Goal: Information Seeking & Learning: Check status

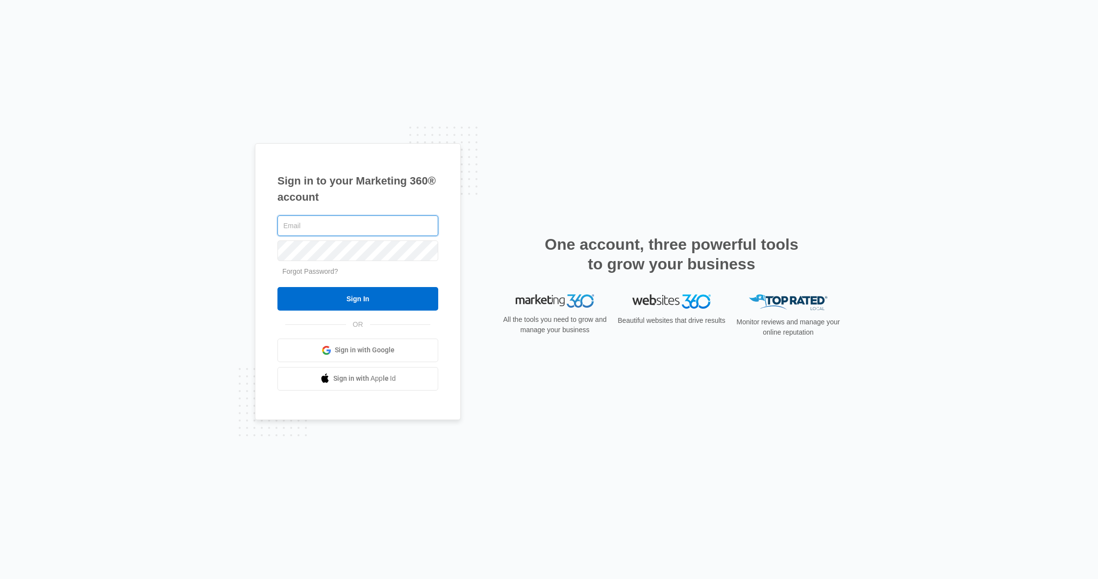
type input "[PERSON_NAME][EMAIL_ADDRESS][DOMAIN_NAME]"
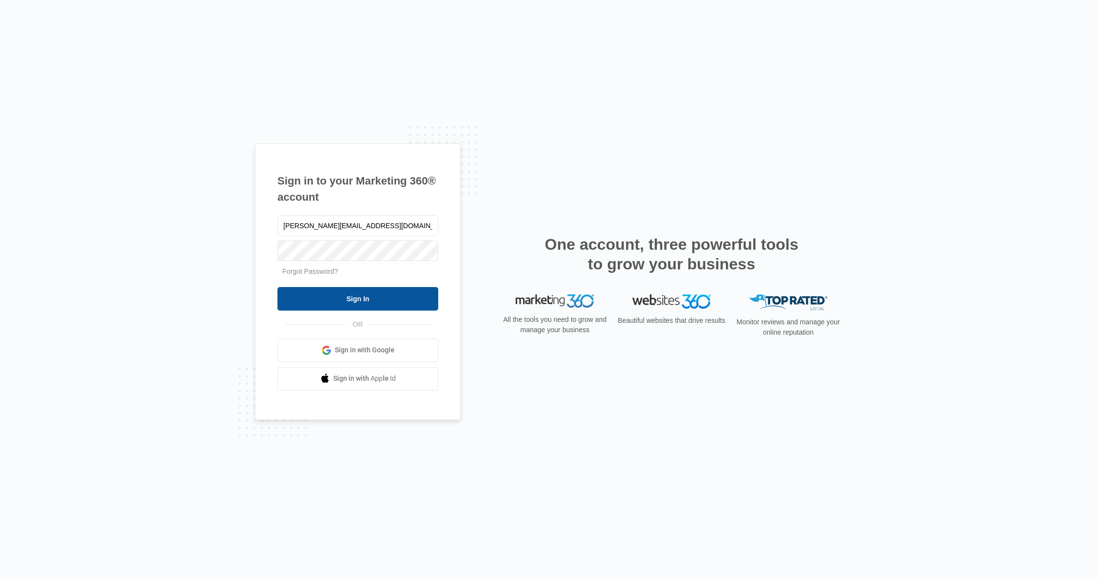
click at [360, 301] on input "Sign In" at bounding box center [357, 299] width 161 height 24
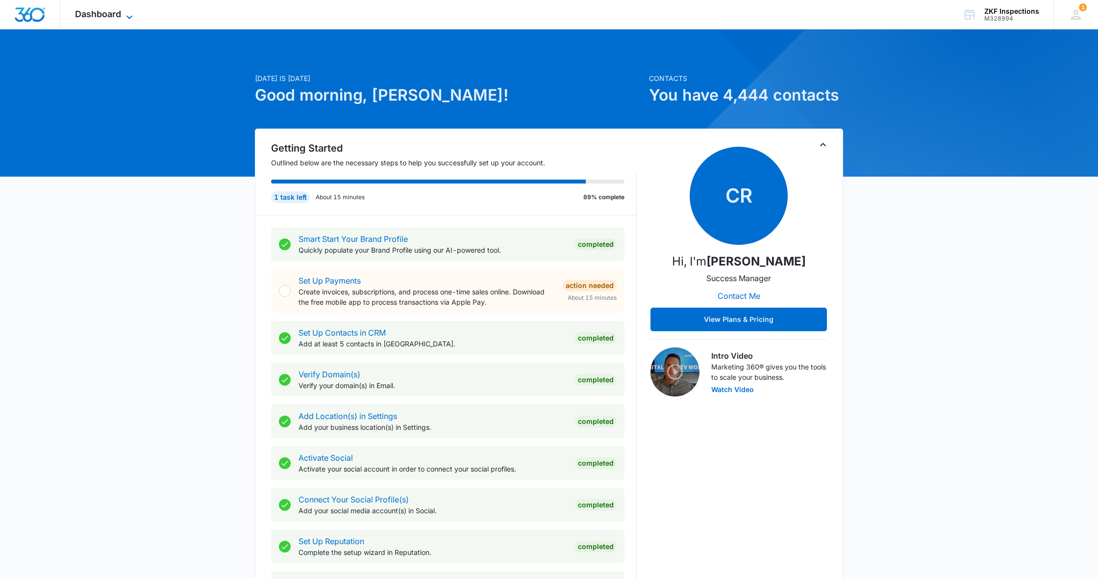
click at [126, 15] on icon at bounding box center [130, 17] width 12 height 12
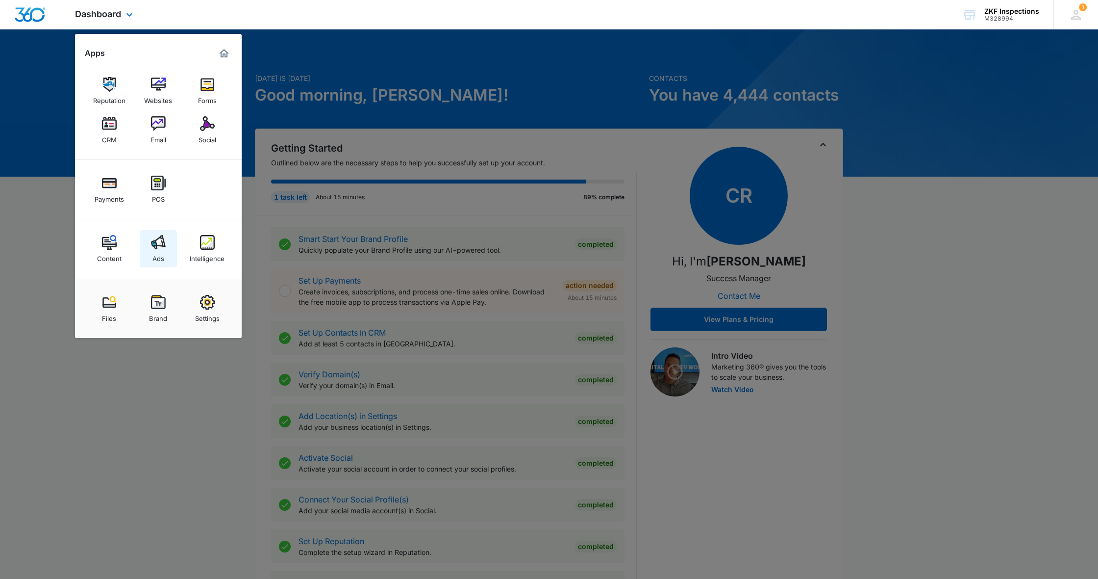
click at [167, 249] on link "Ads" at bounding box center [158, 248] width 37 height 37
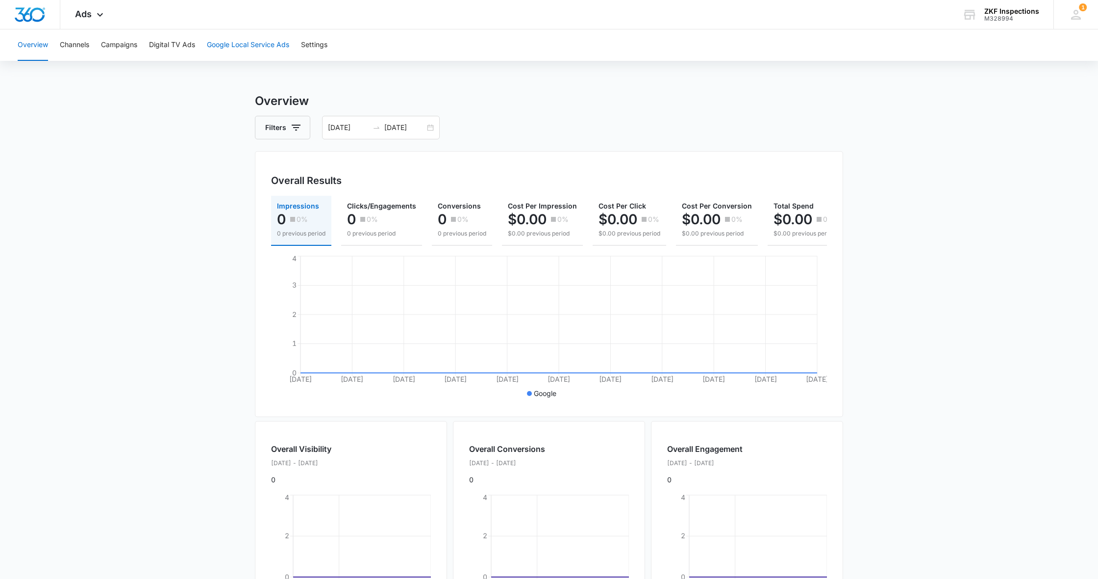
click at [249, 44] on button "Google Local Service Ads" at bounding box center [248, 44] width 82 height 31
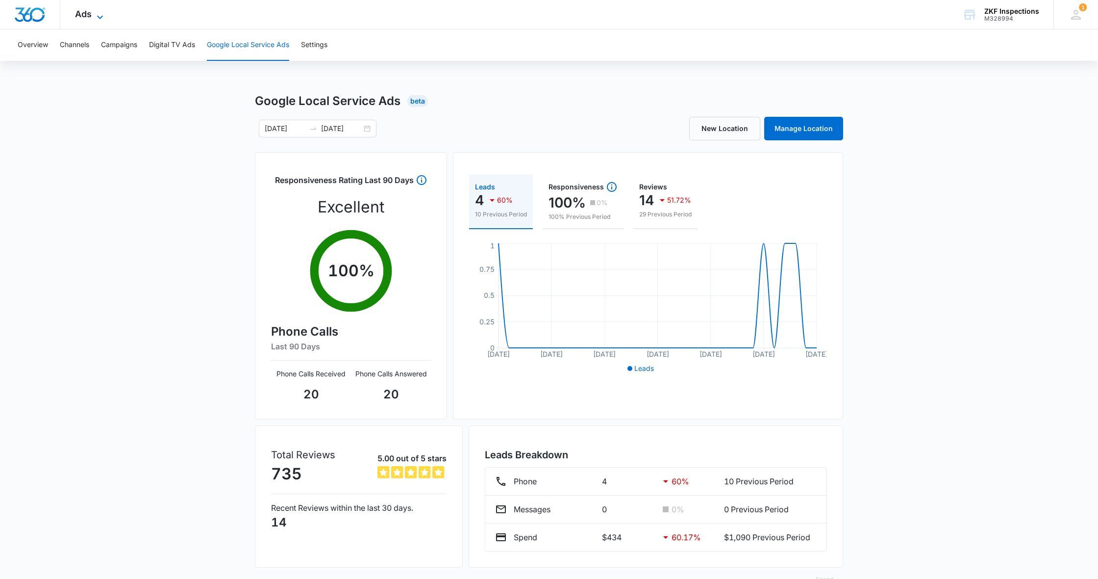
click at [102, 20] on icon at bounding box center [100, 17] width 12 height 12
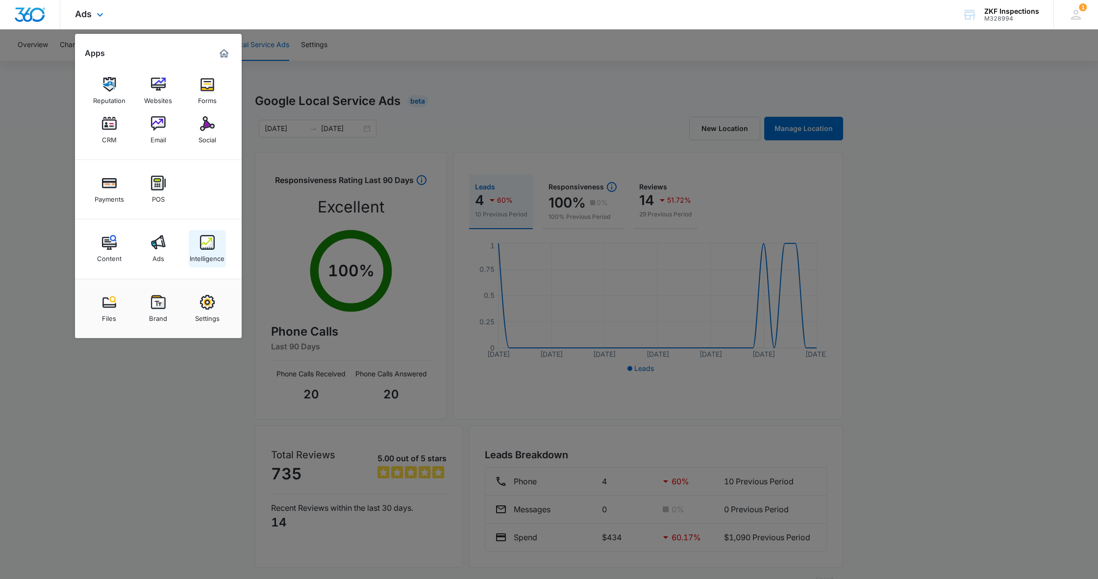
click at [209, 239] on img at bounding box center [207, 242] width 15 height 15
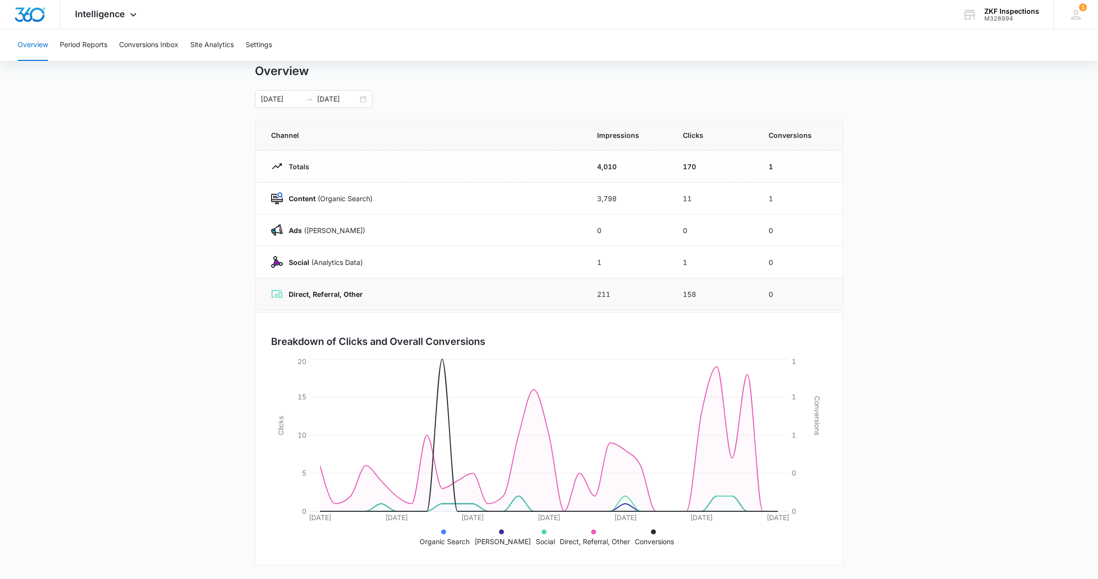
scroll to position [28, 0]
click at [134, 20] on icon at bounding box center [133, 17] width 12 height 12
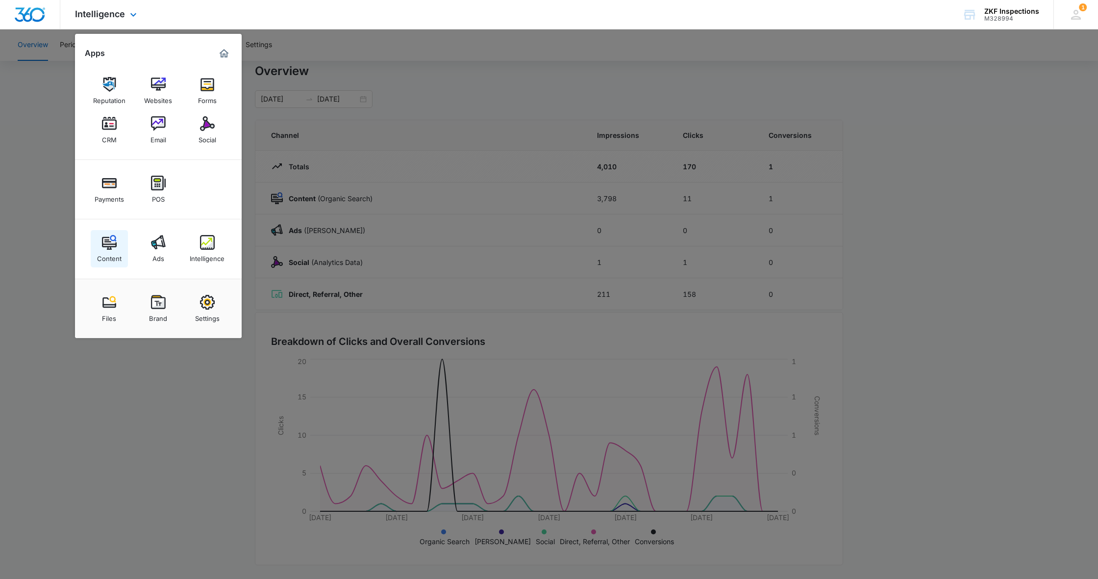
click at [112, 237] on img at bounding box center [109, 242] width 15 height 15
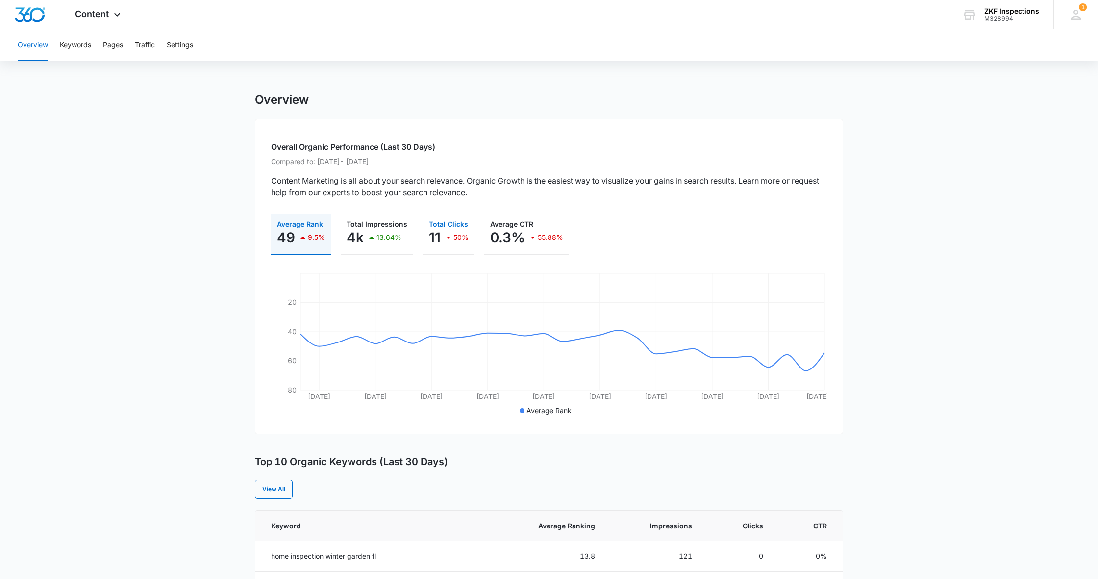
click at [443, 238] on icon "button" at bounding box center [449, 237] width 12 height 12
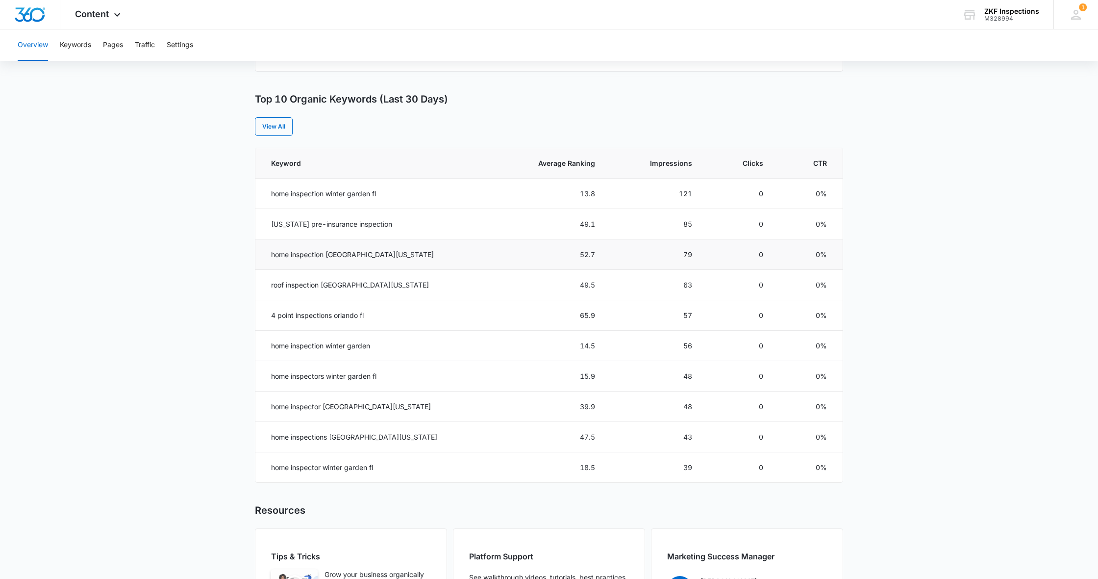
scroll to position [369, 0]
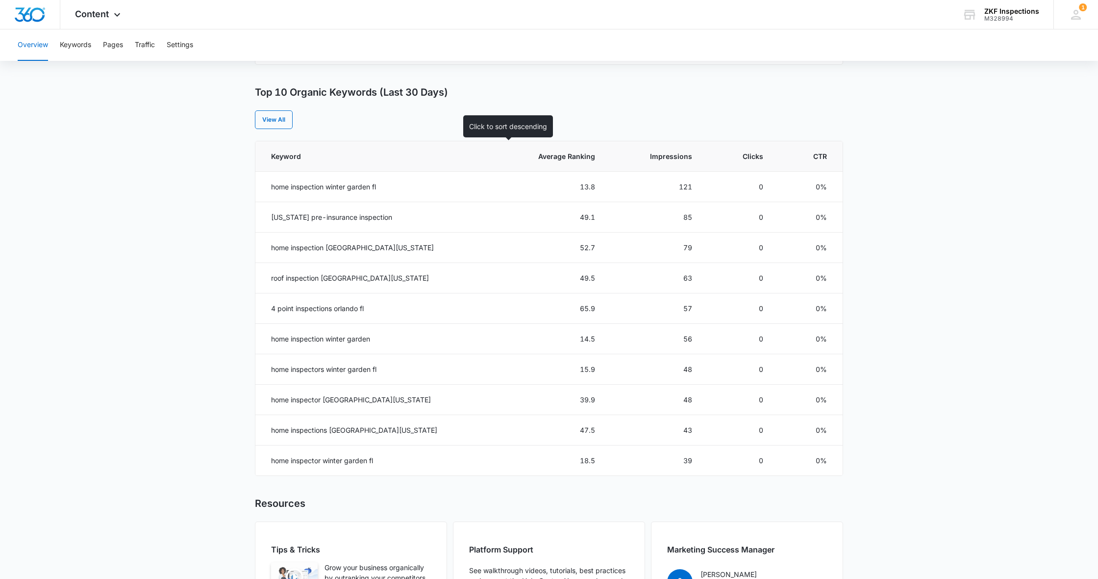
click at [535, 162] on th "Average Ranking" at bounding box center [548, 156] width 115 height 30
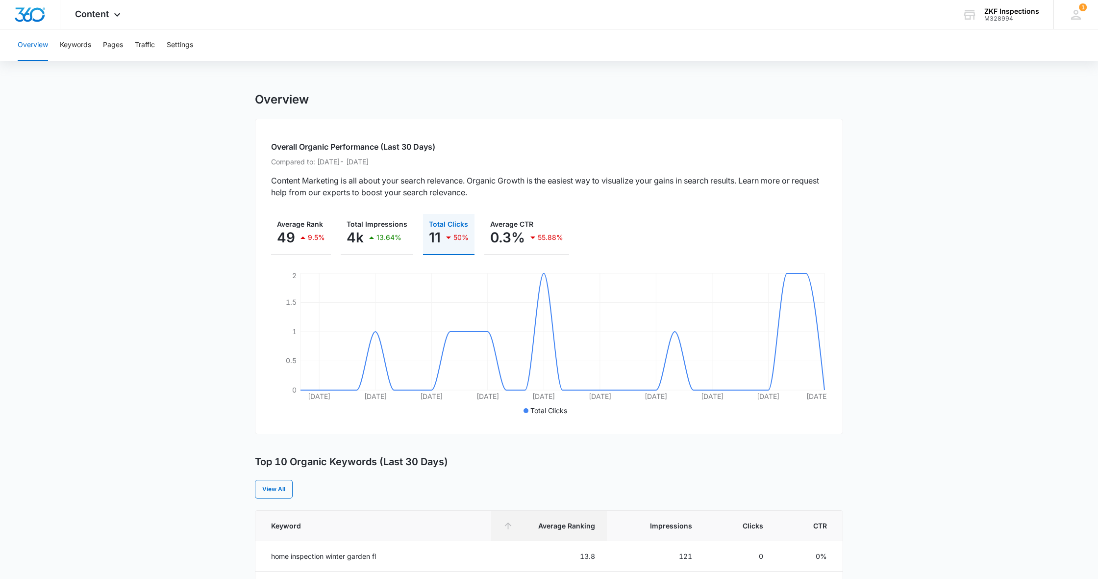
scroll to position [0, 0]
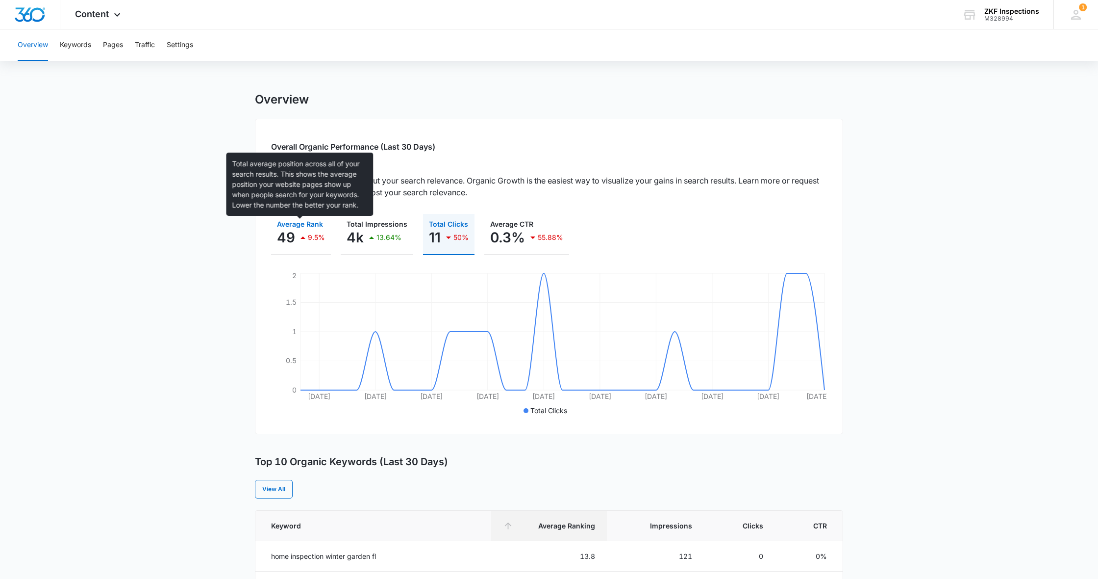
click at [316, 227] on span "Average Rank" at bounding box center [300, 224] width 46 height 8
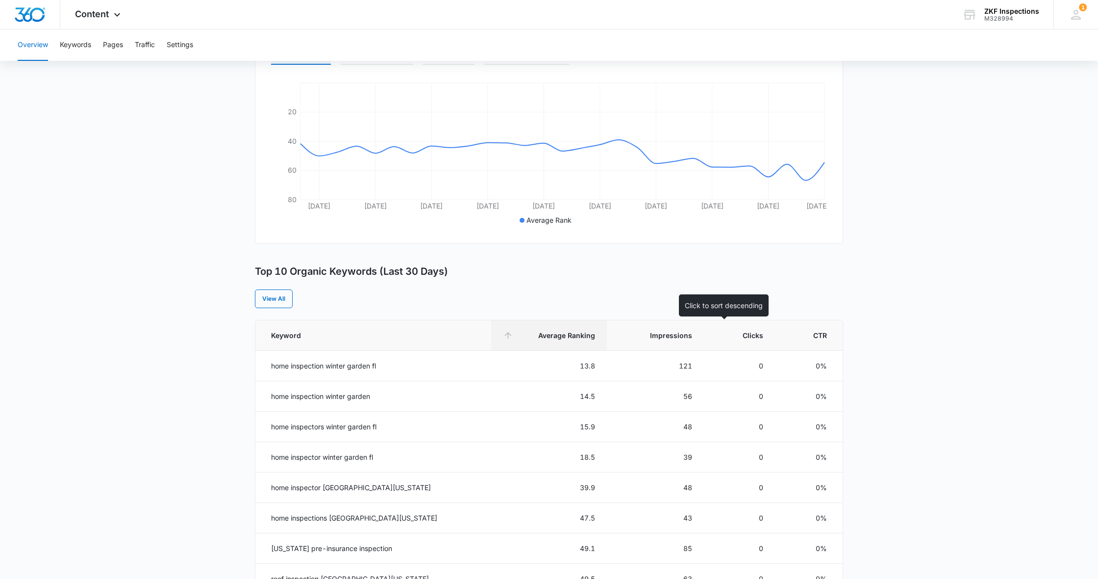
scroll to position [192, 0]
click at [739, 331] on span "Clicks" at bounding box center [746, 333] width 33 height 10
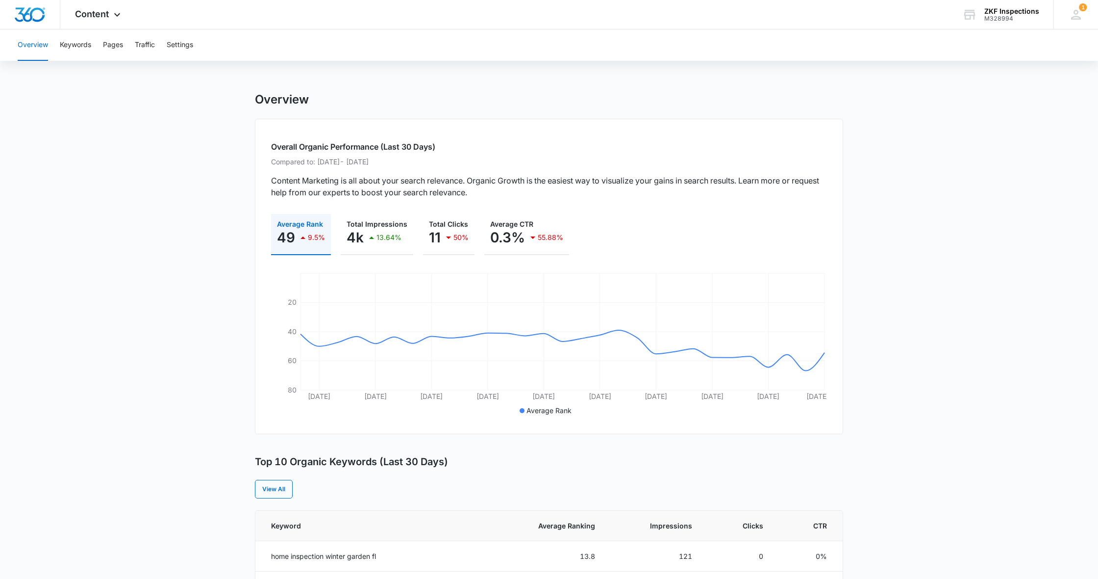
scroll to position [0, 0]
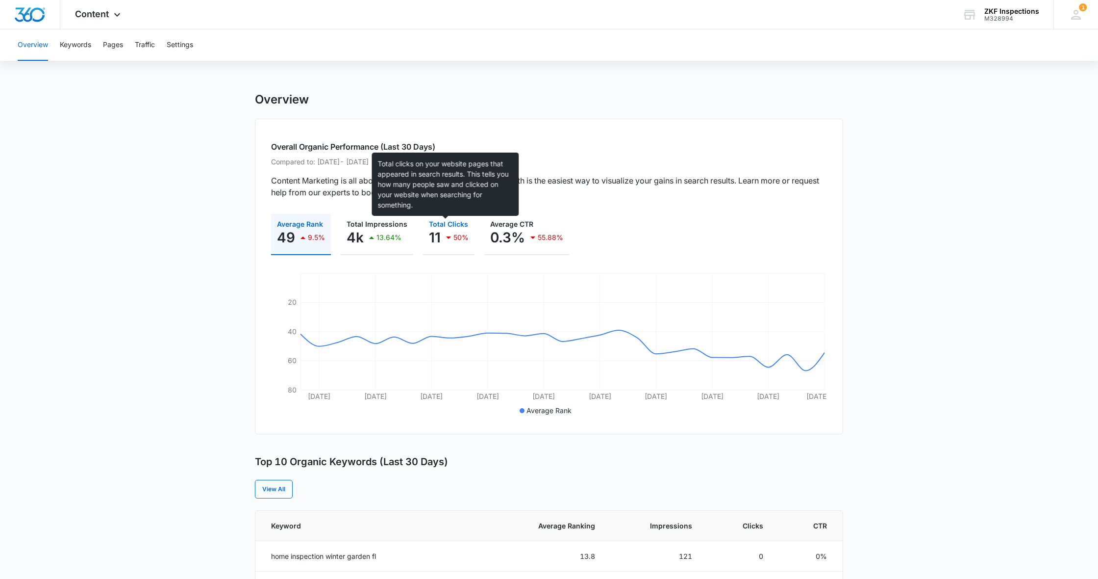
click at [437, 225] on span "Total Clicks" at bounding box center [448, 224] width 39 height 8
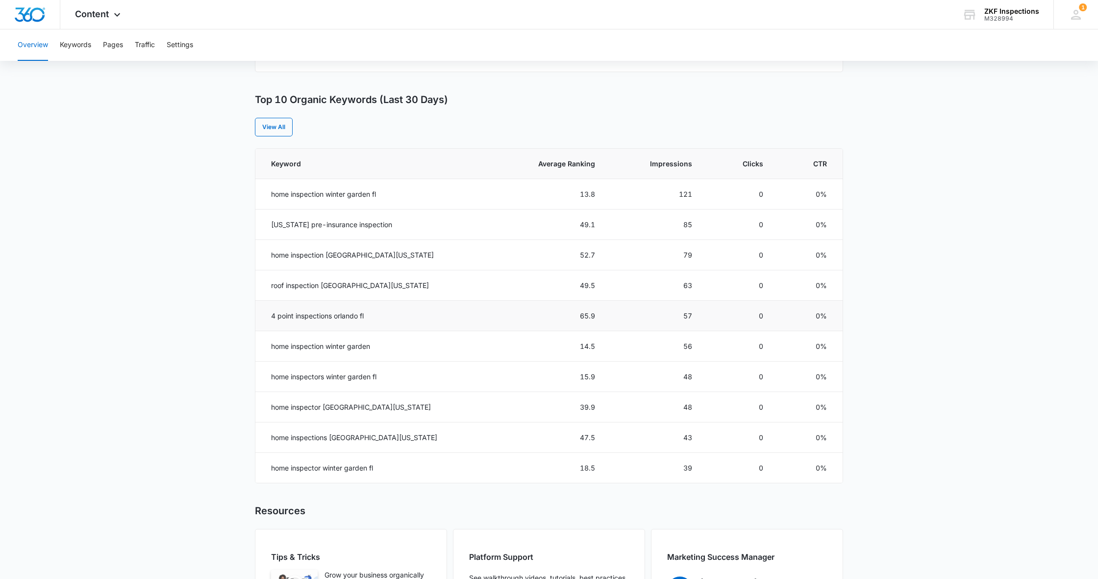
scroll to position [360, 0]
click at [277, 124] on link "View All" at bounding box center [274, 128] width 38 height 19
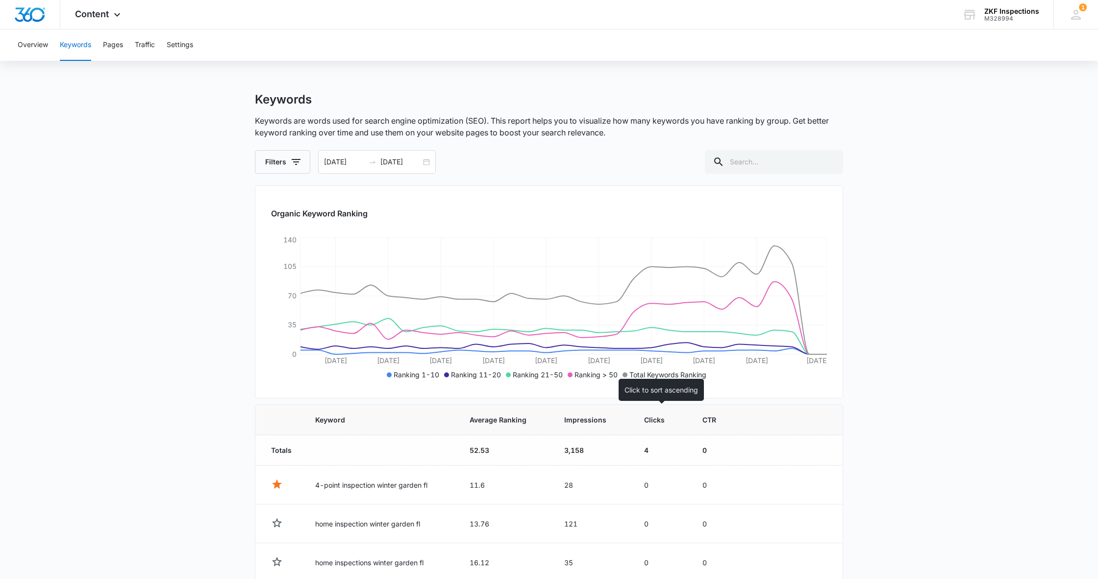
click at [665, 424] on span "Clicks" at bounding box center [654, 419] width 21 height 10
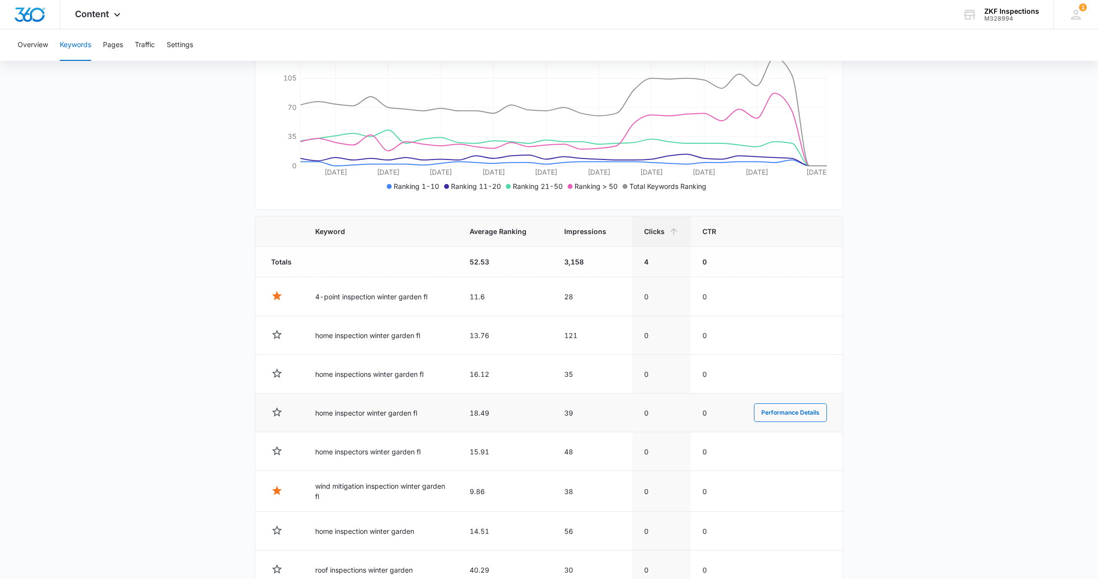
scroll to position [190, 0]
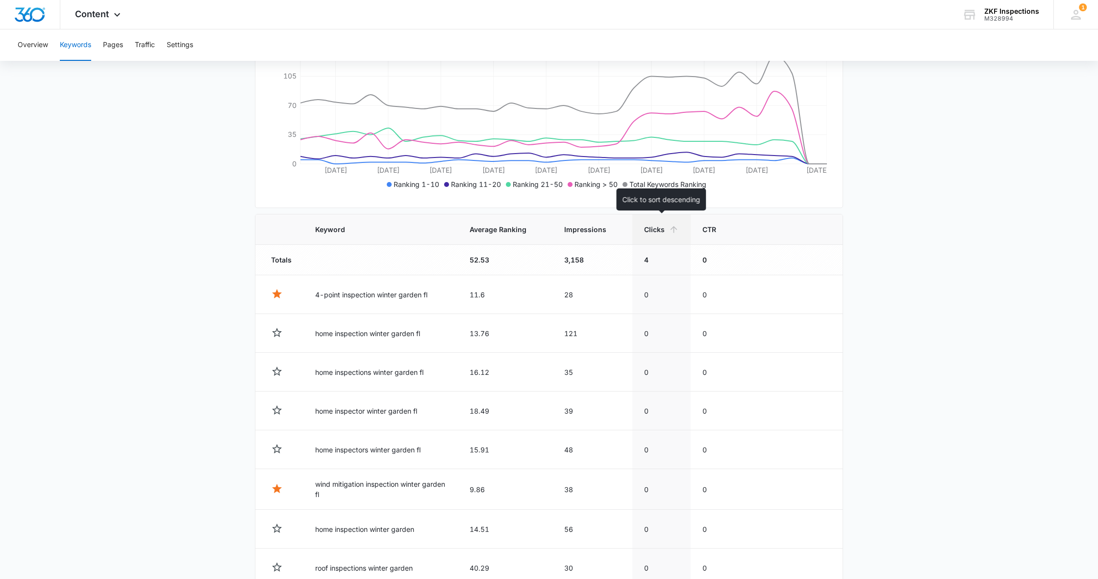
click at [646, 228] on span "Clicks" at bounding box center [654, 229] width 21 height 10
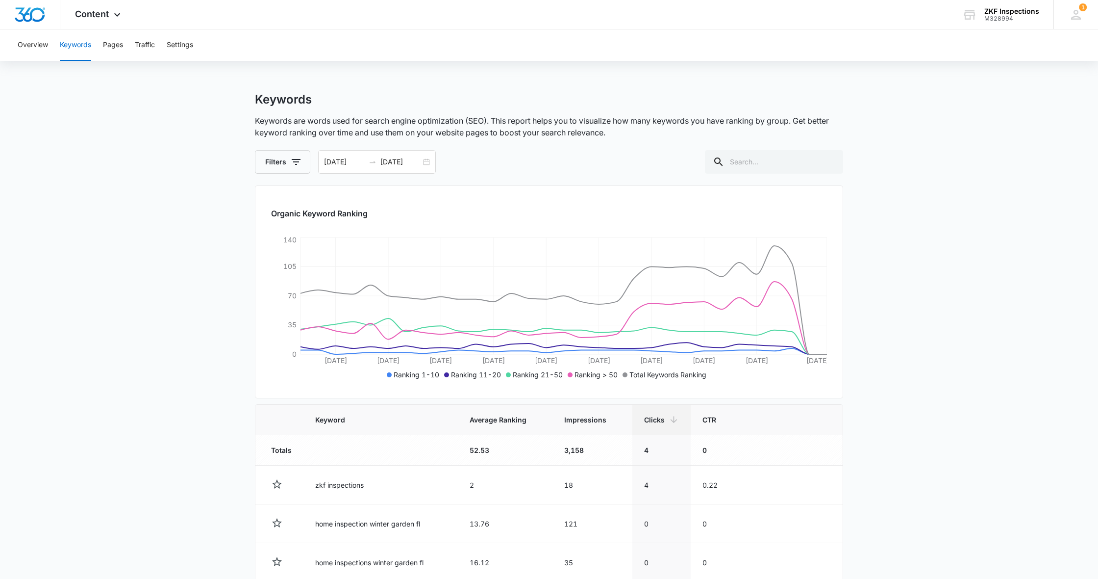
scroll to position [0, 0]
click at [335, 164] on input "[DATE]" at bounding box center [344, 161] width 41 height 11
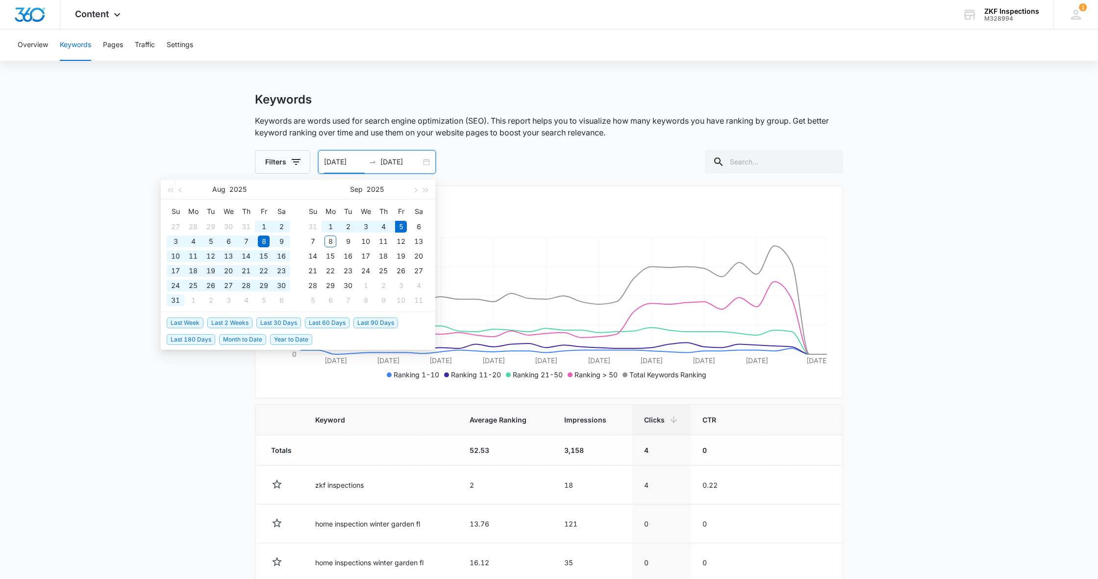
click at [279, 340] on span "Year to Date" at bounding box center [291, 339] width 42 height 11
type input "[DATE]"
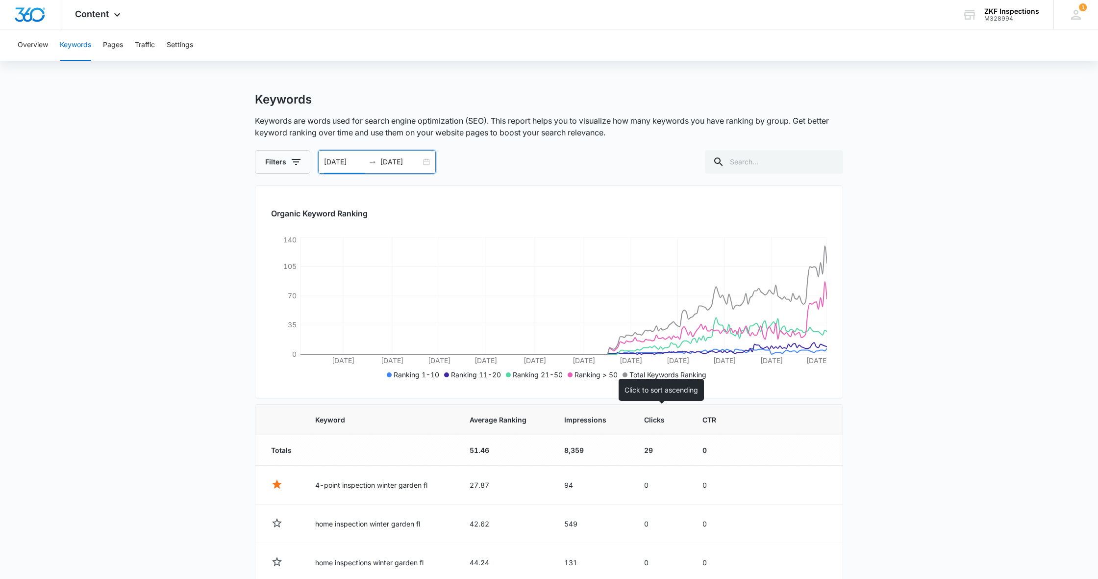
click at [661, 421] on span "Clicks" at bounding box center [654, 419] width 21 height 10
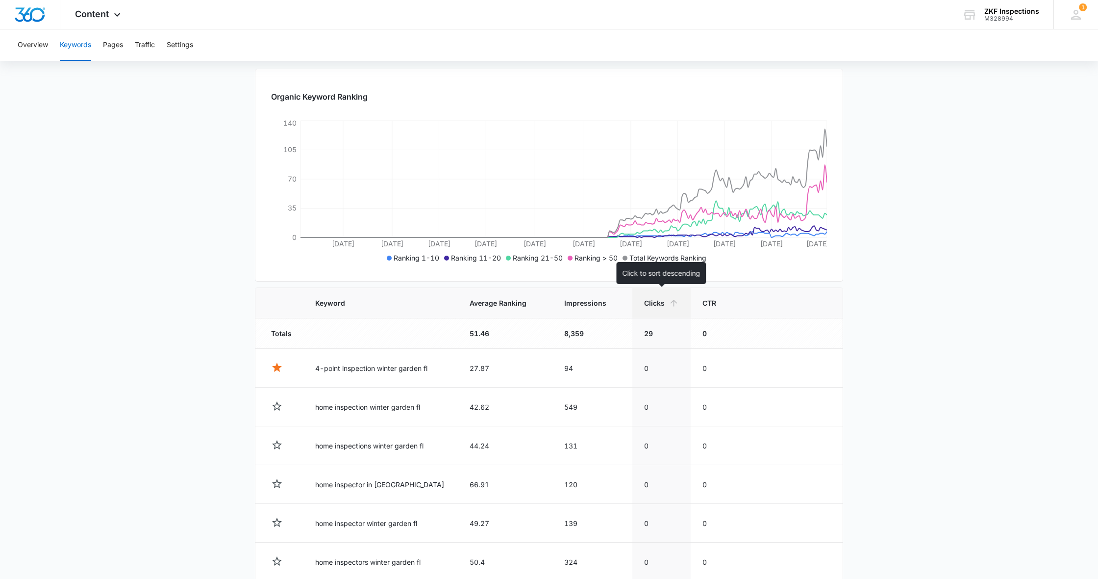
scroll to position [127, 0]
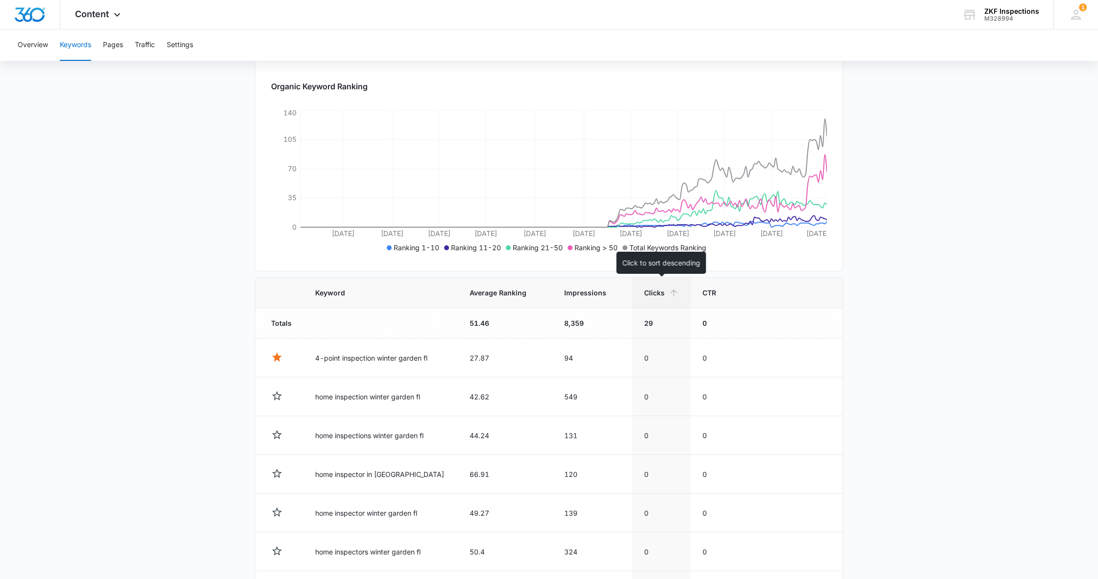
click at [657, 298] on th "Clicks" at bounding box center [661, 292] width 58 height 30
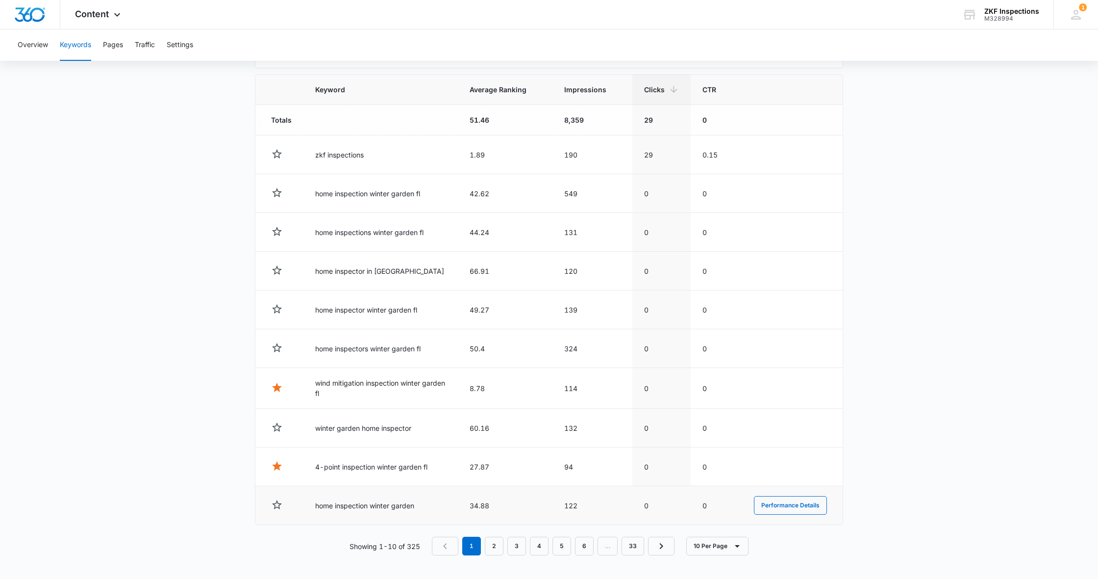
scroll to position [330, 0]
click at [493, 544] on link "2" at bounding box center [494, 545] width 19 height 19
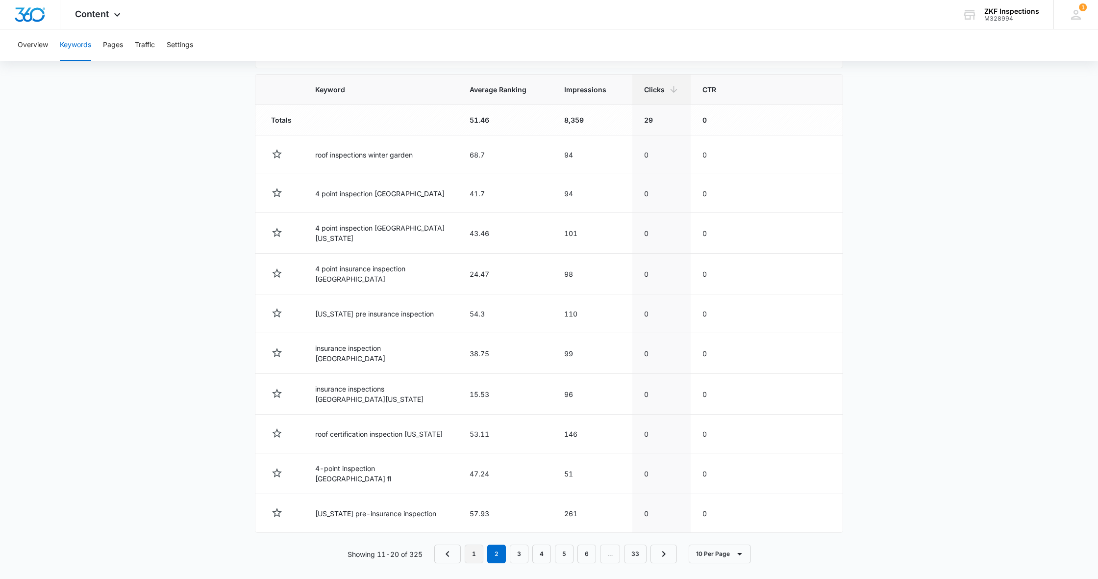
click at [478, 547] on link "1" at bounding box center [474, 553] width 19 height 19
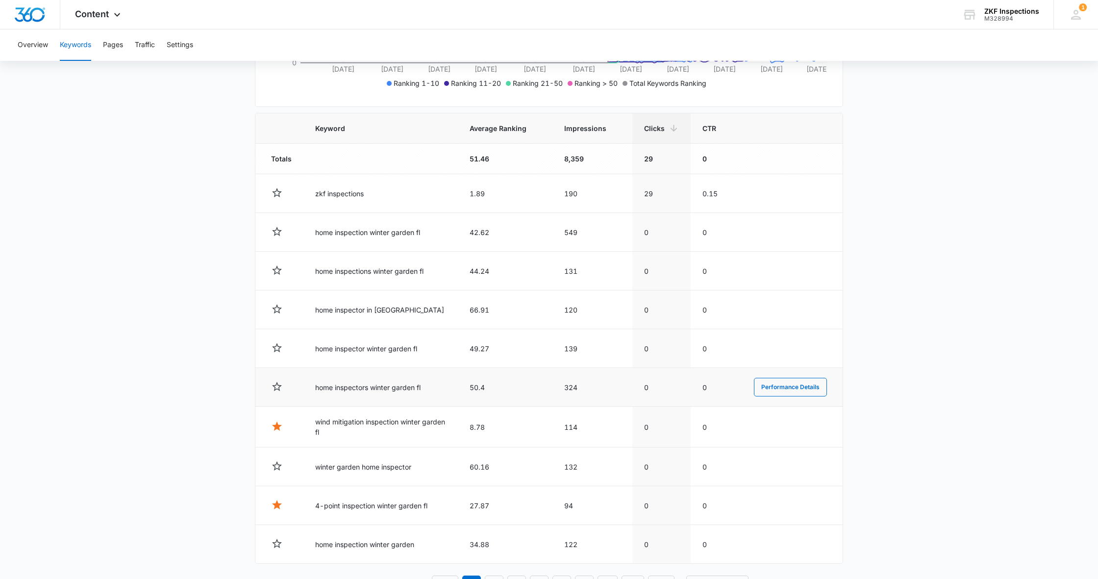
scroll to position [290, 0]
click at [763, 195] on button "Performance Details" at bounding box center [790, 194] width 73 height 19
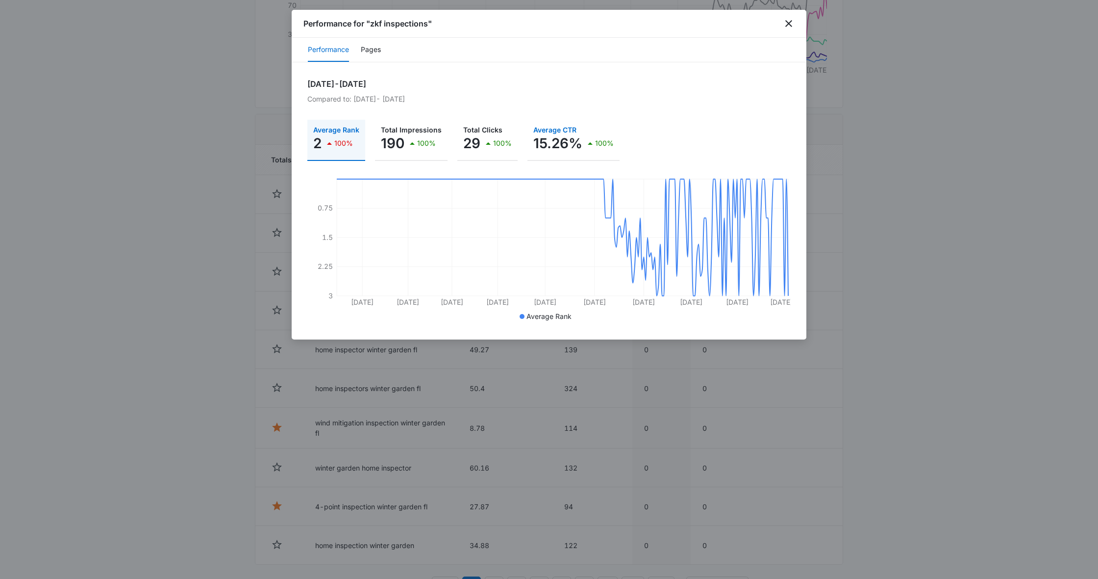
click at [541, 127] on p "Average CTR" at bounding box center [573, 129] width 80 height 7
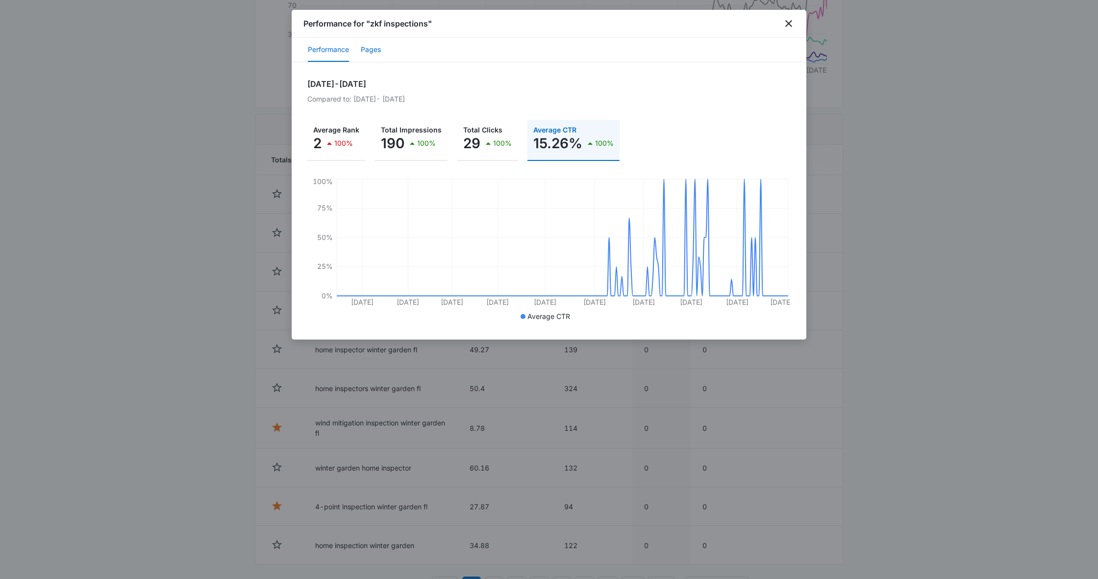
click at [375, 54] on button "Pages" at bounding box center [371, 50] width 20 height 24
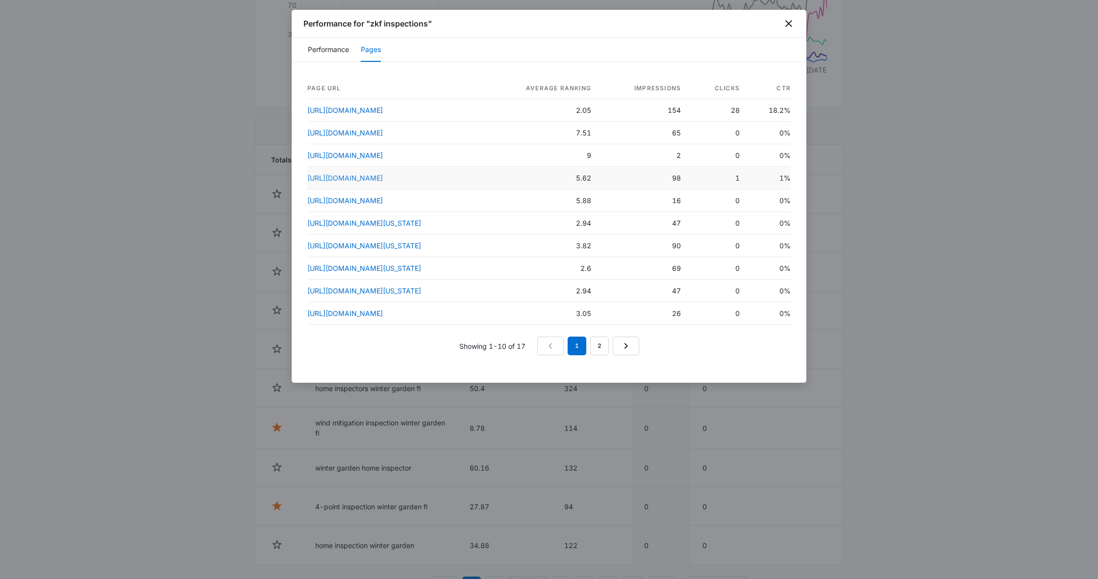
click at [383, 180] on link "[URL][DOMAIN_NAME]" at bounding box center [344, 178] width 75 height 8
click at [787, 22] on icon "close" at bounding box center [788, 23] width 7 height 7
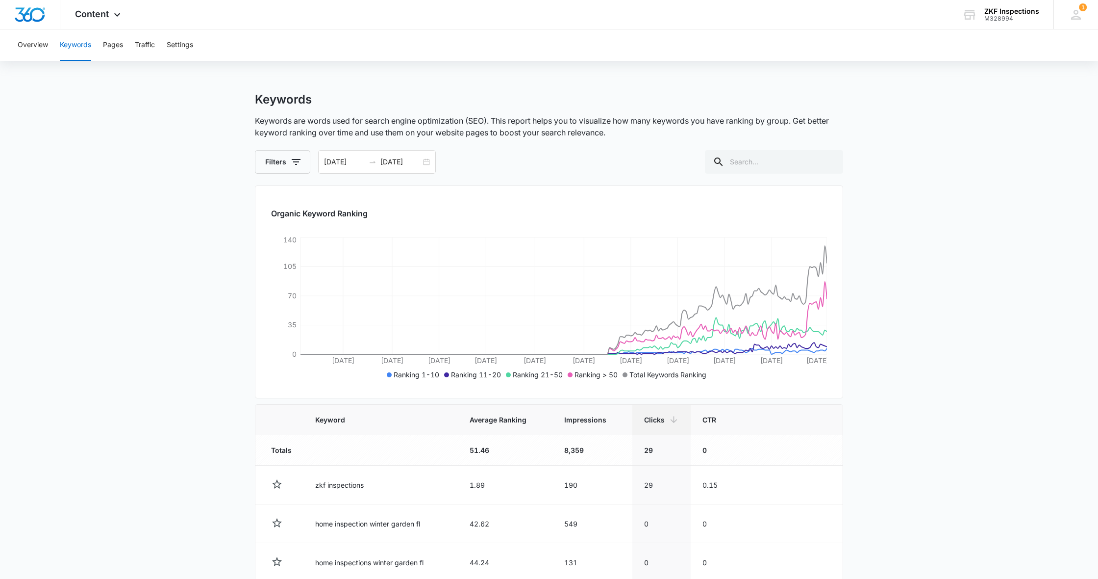
scroll to position [0, 0]
click at [38, 21] on img "Dashboard" at bounding box center [29, 14] width 31 height 15
